Goal: Check status: Check status

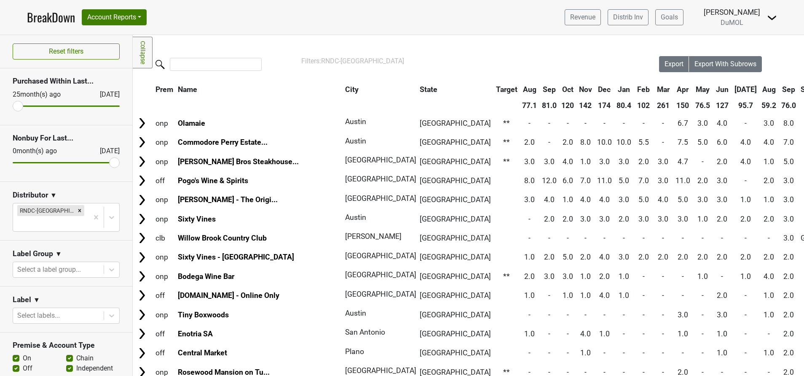
scroll to position [187, 0]
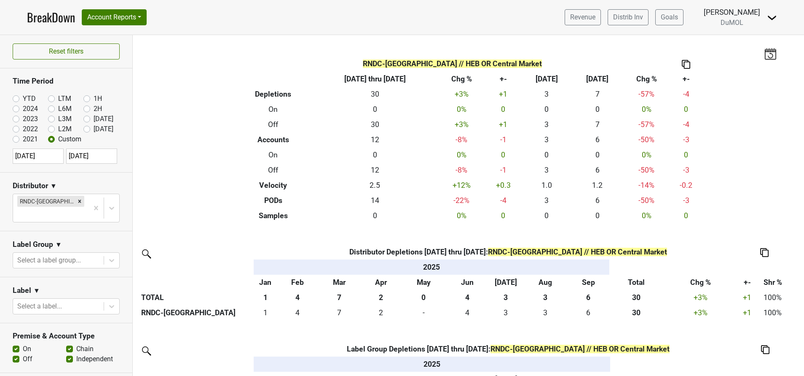
scroll to position [364, 0]
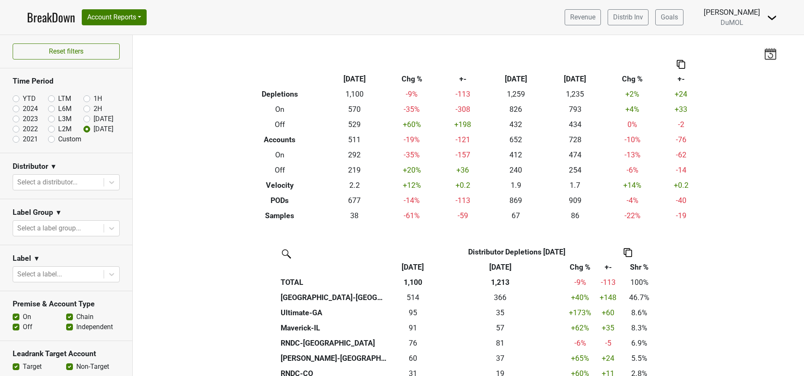
scroll to position [108, 0]
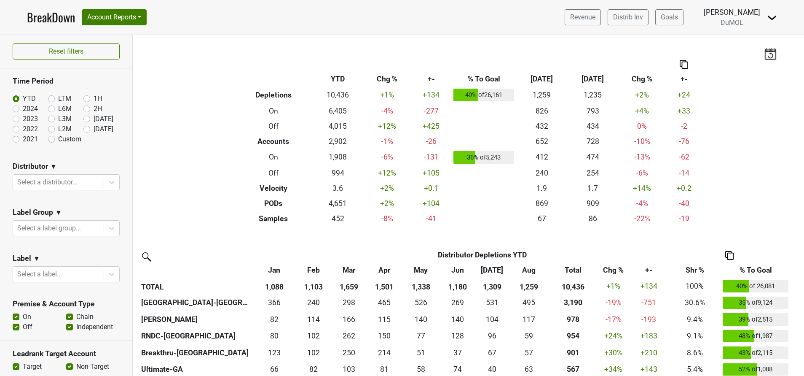
click at [94, 130] on label "[DATE]" at bounding box center [104, 129] width 20 height 10
click at [83, 130] on input "[DATE]" at bounding box center [100, 128] width 34 height 8
radio input "true"
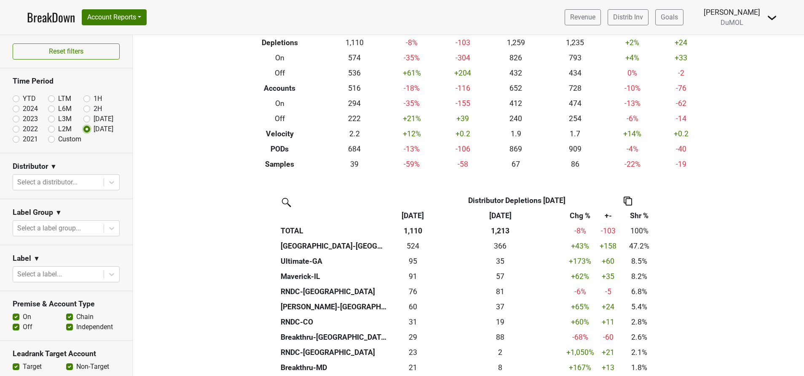
scroll to position [63, 0]
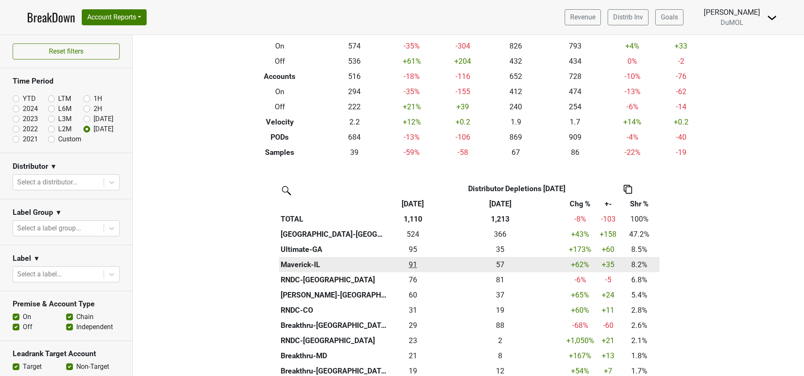
click at [406, 266] on div "91.335 91" at bounding box center [413, 264] width 44 height 11
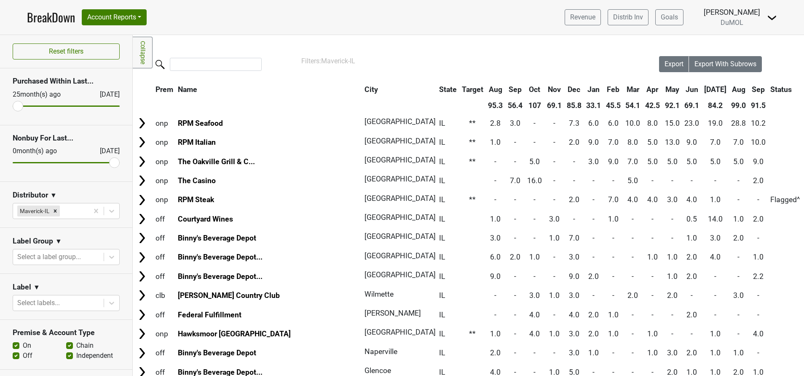
click at [749, 90] on th "Sep" at bounding box center [758, 89] width 19 height 15
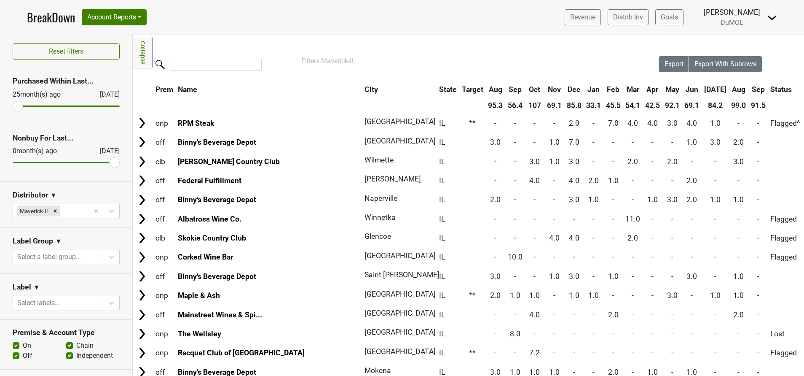
click at [749, 89] on th "Sep" at bounding box center [758, 89] width 19 height 15
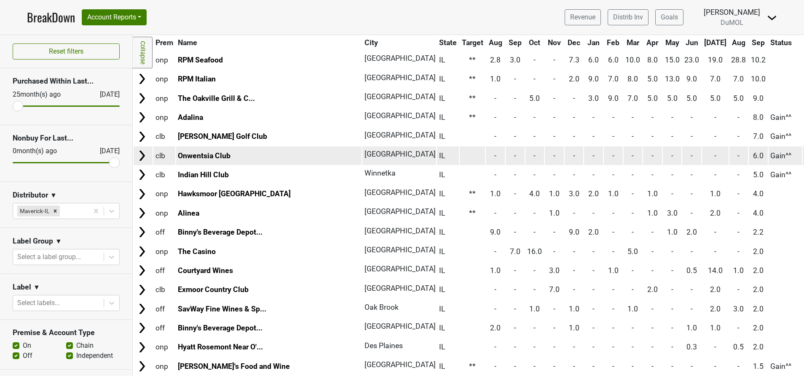
scroll to position [190, 0]
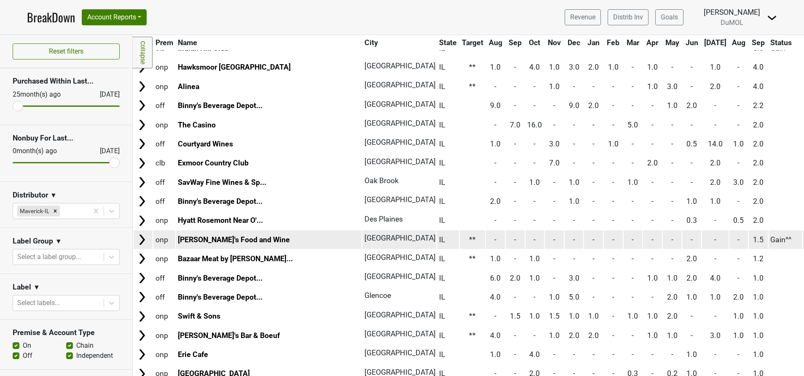
click at [142, 241] on img at bounding box center [142, 239] width 13 height 13
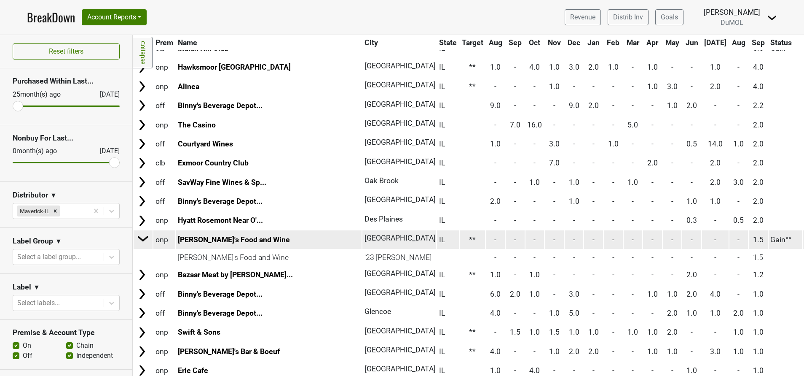
click at [142, 241] on img at bounding box center [143, 238] width 13 height 13
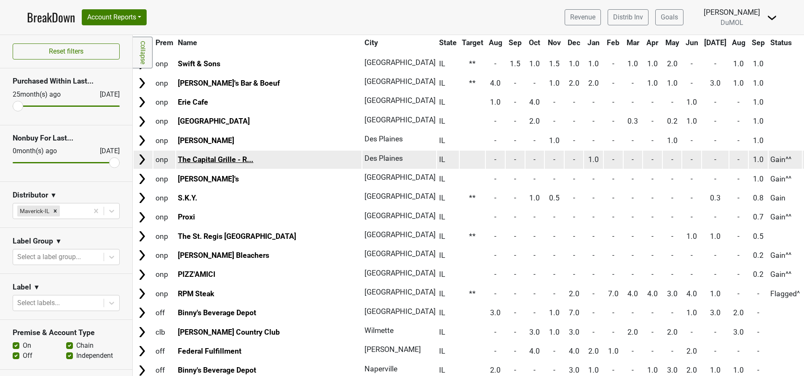
scroll to position [443, 0]
click at [138, 158] on img at bounding box center [142, 158] width 13 height 13
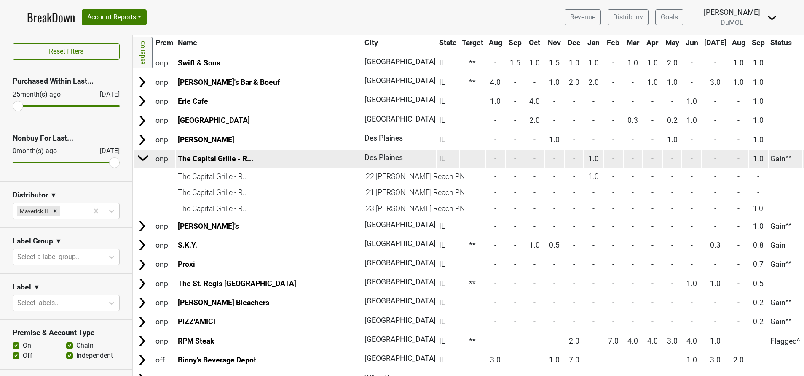
click at [138, 158] on img at bounding box center [143, 157] width 13 height 13
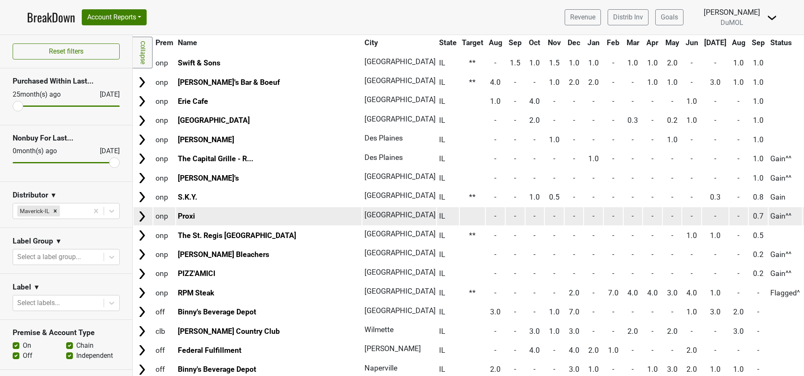
click at [139, 216] on img at bounding box center [142, 216] width 13 height 13
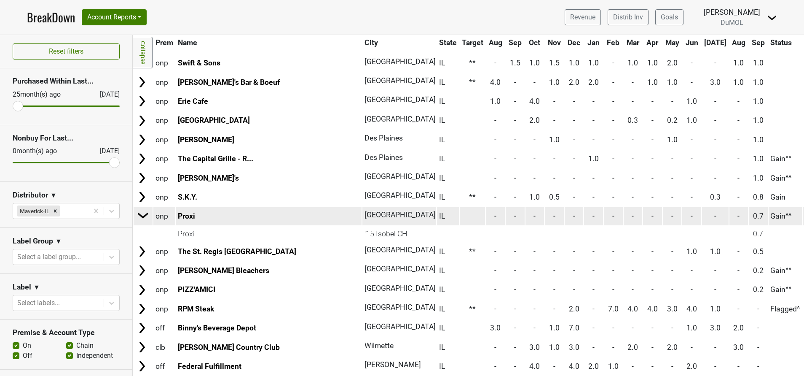
click at [139, 216] on img at bounding box center [143, 215] width 13 height 13
